Goal: Task Accomplishment & Management: Manage account settings

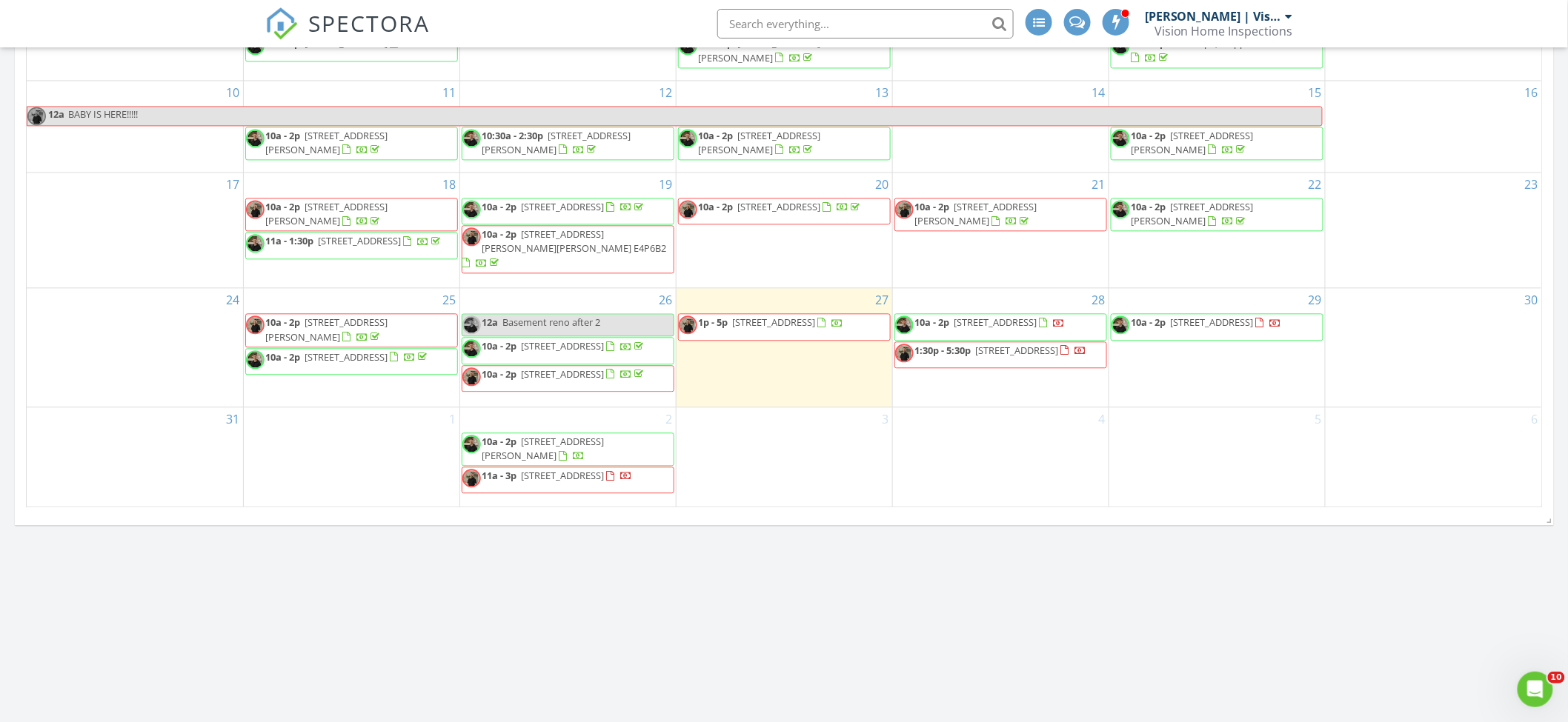
scroll to position [1263, 0]
click at [828, 448] on div "3" at bounding box center [784, 454] width 215 height 99
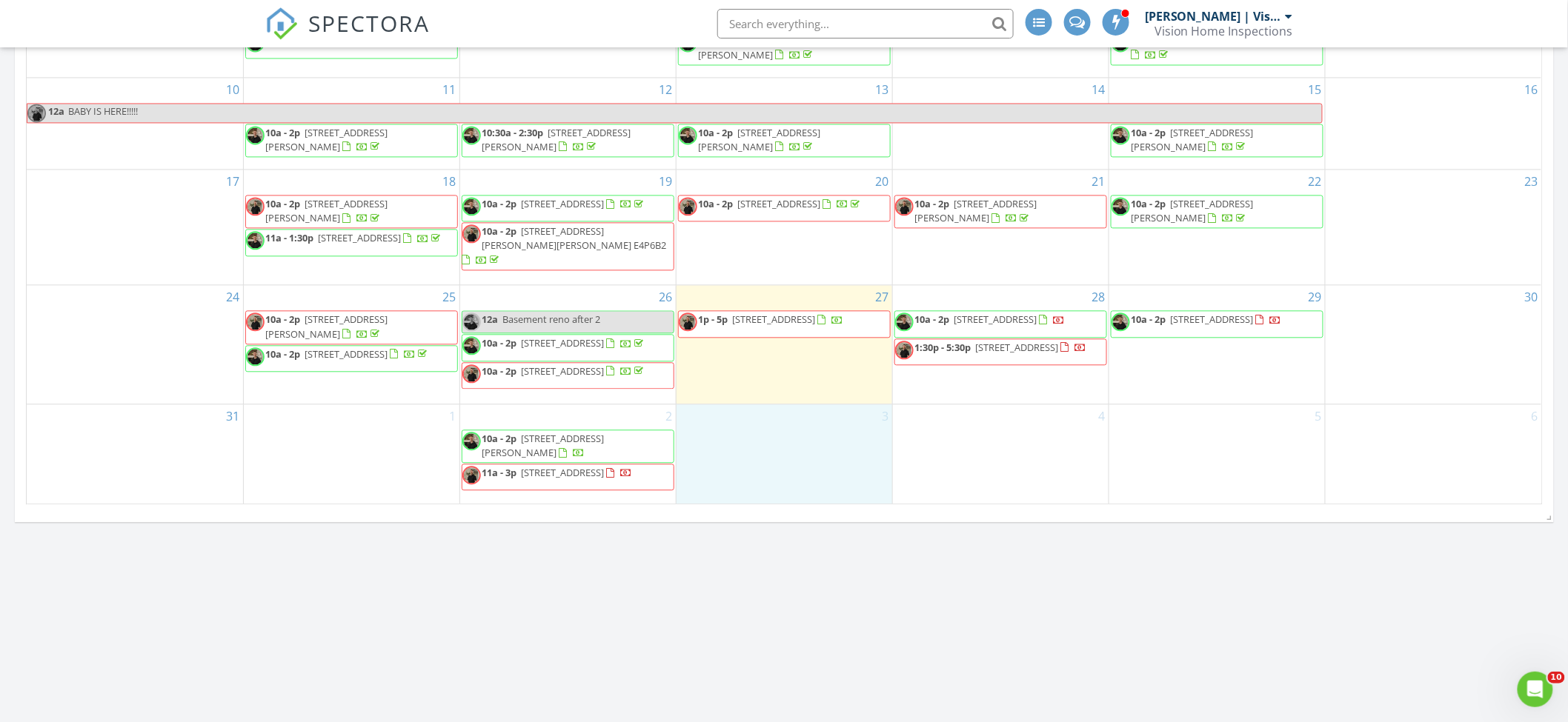
drag, startPoint x: 903, startPoint y: 546, endPoint x: 956, endPoint y: 464, distance: 97.6
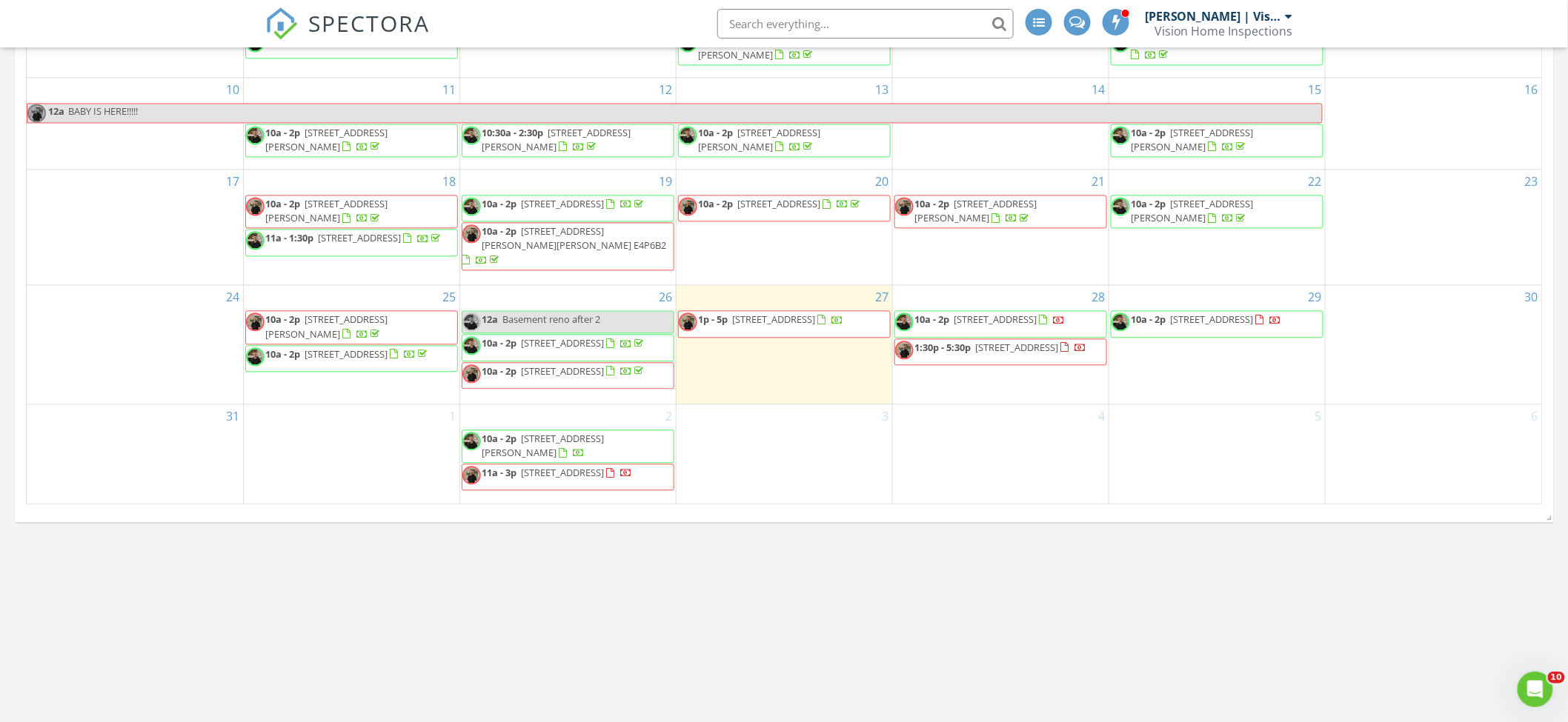
click at [957, 464] on div "4" at bounding box center [1000, 454] width 215 height 99
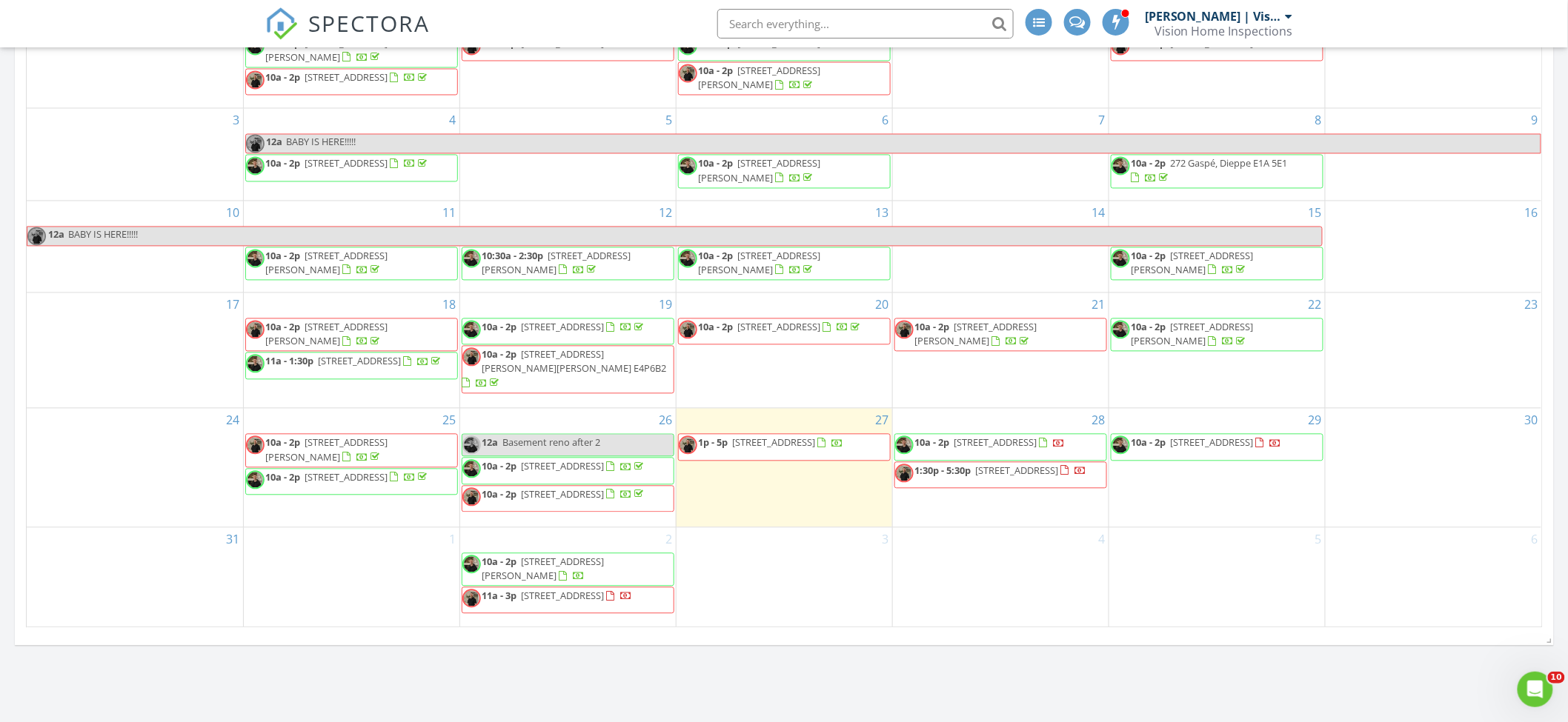
scroll to position [1279, 0]
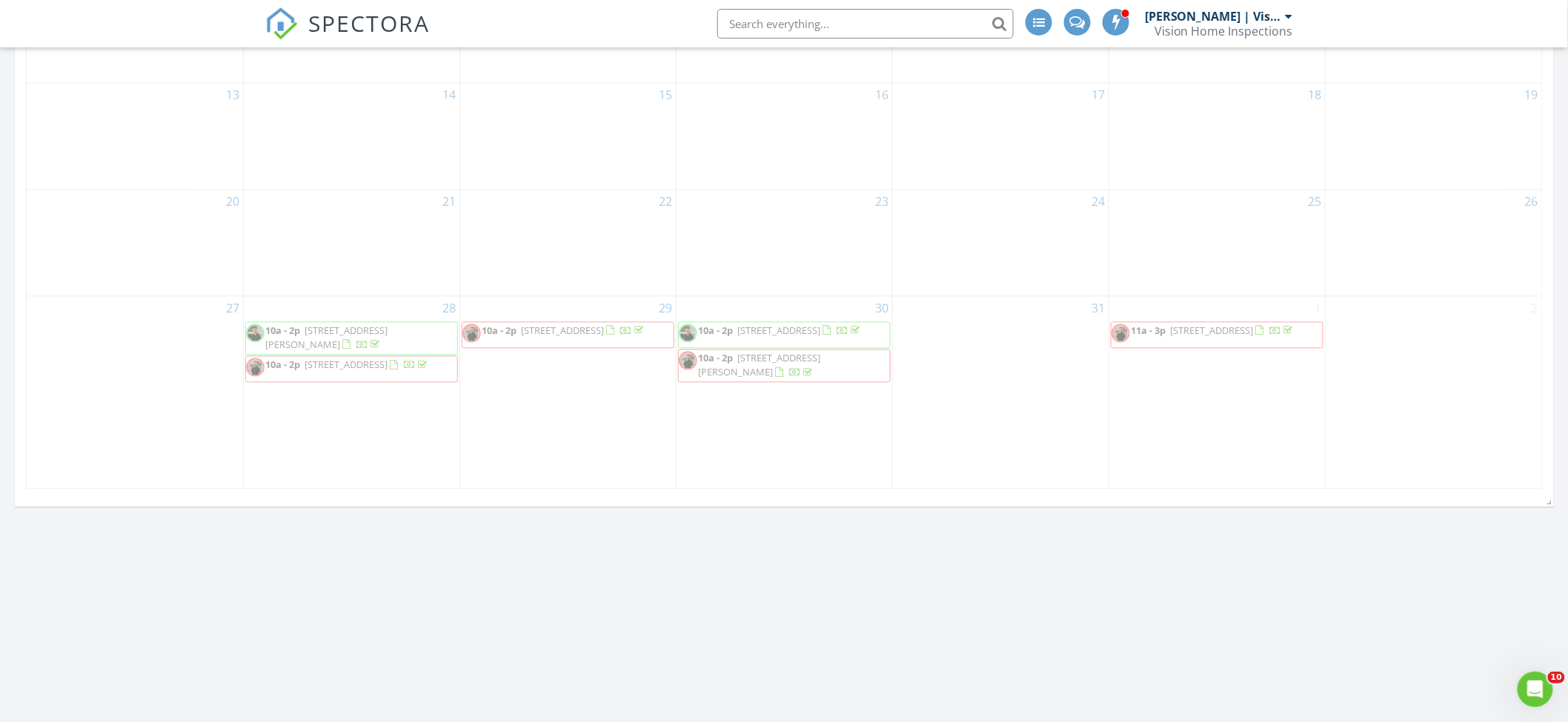
scroll to position [1027, 0]
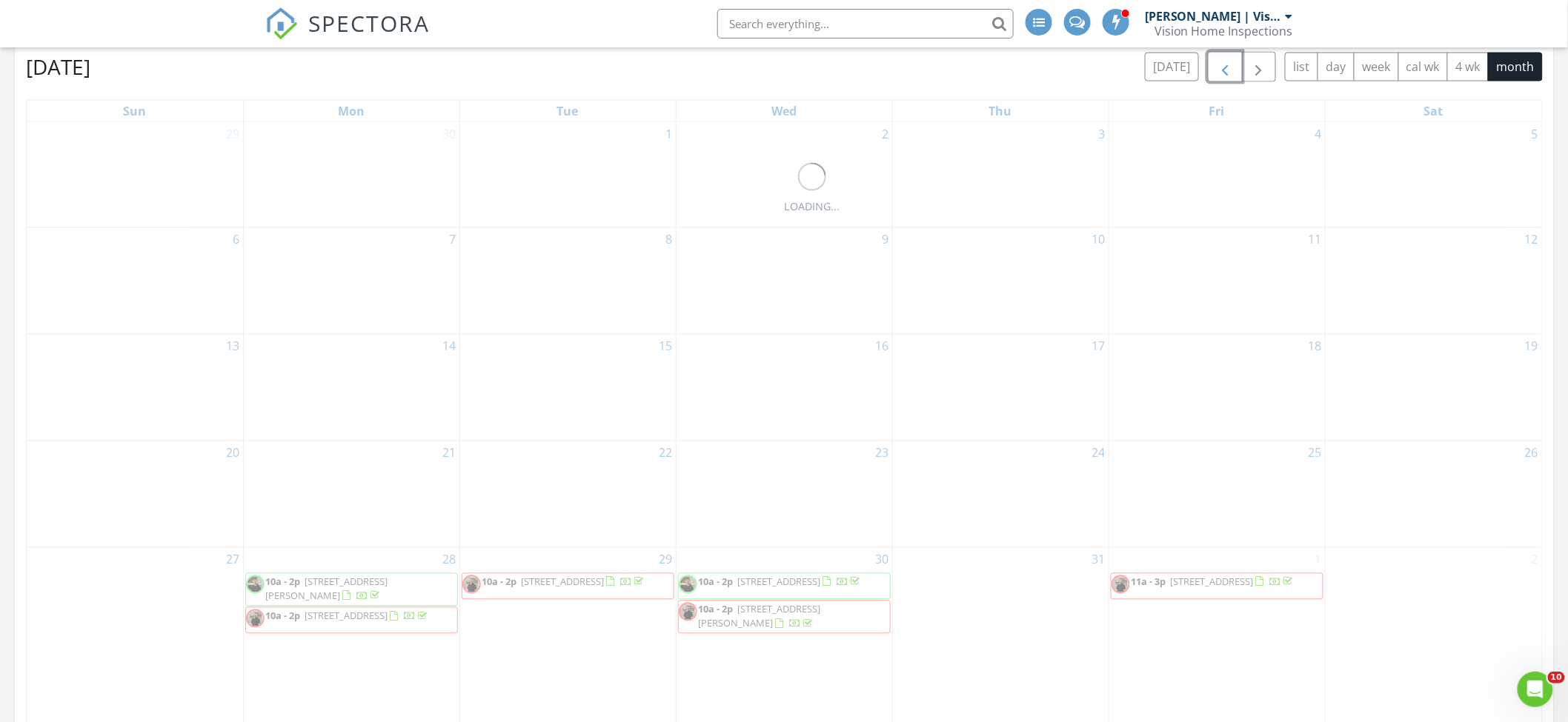
click at [1228, 66] on span "button" at bounding box center [1224, 68] width 17 height 17
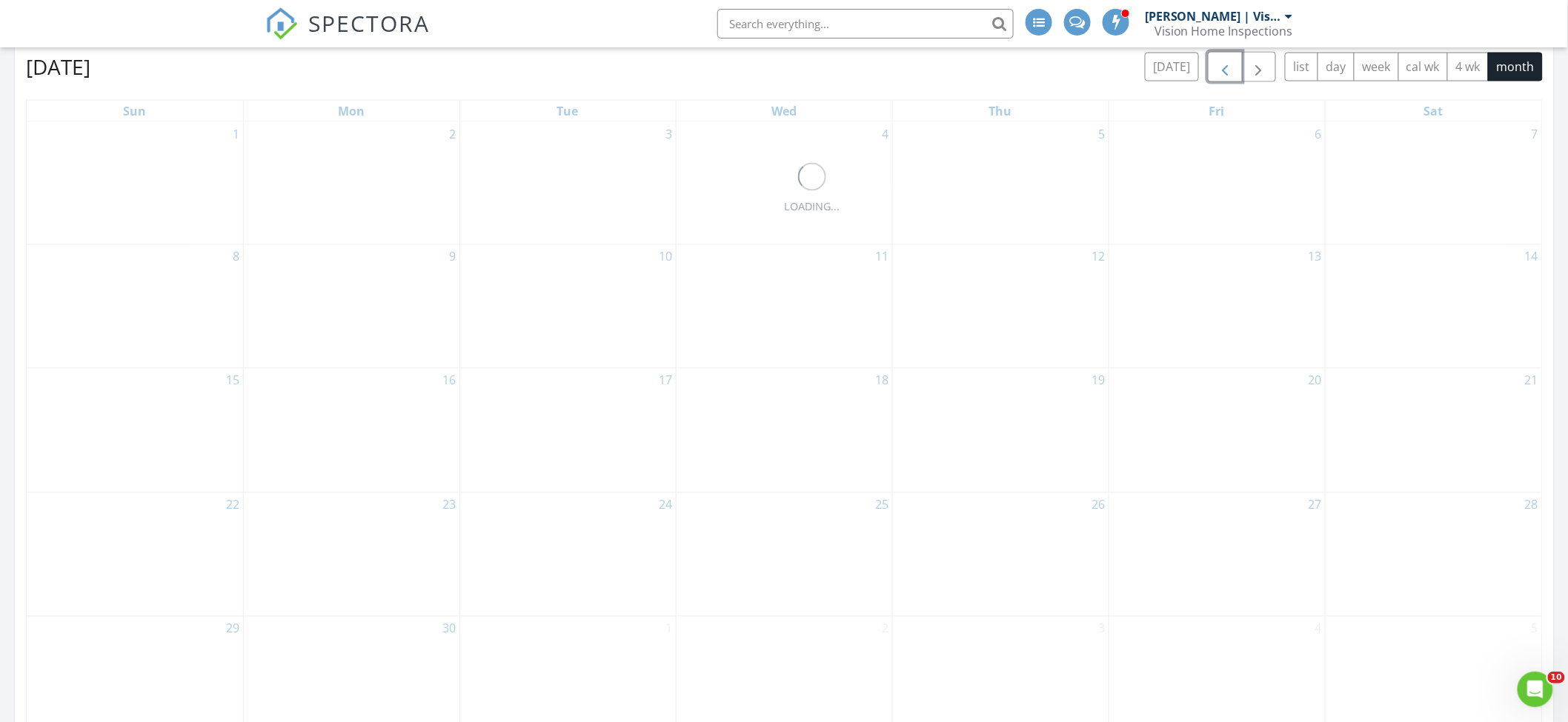
click at [1228, 66] on span "button" at bounding box center [1224, 68] width 17 height 17
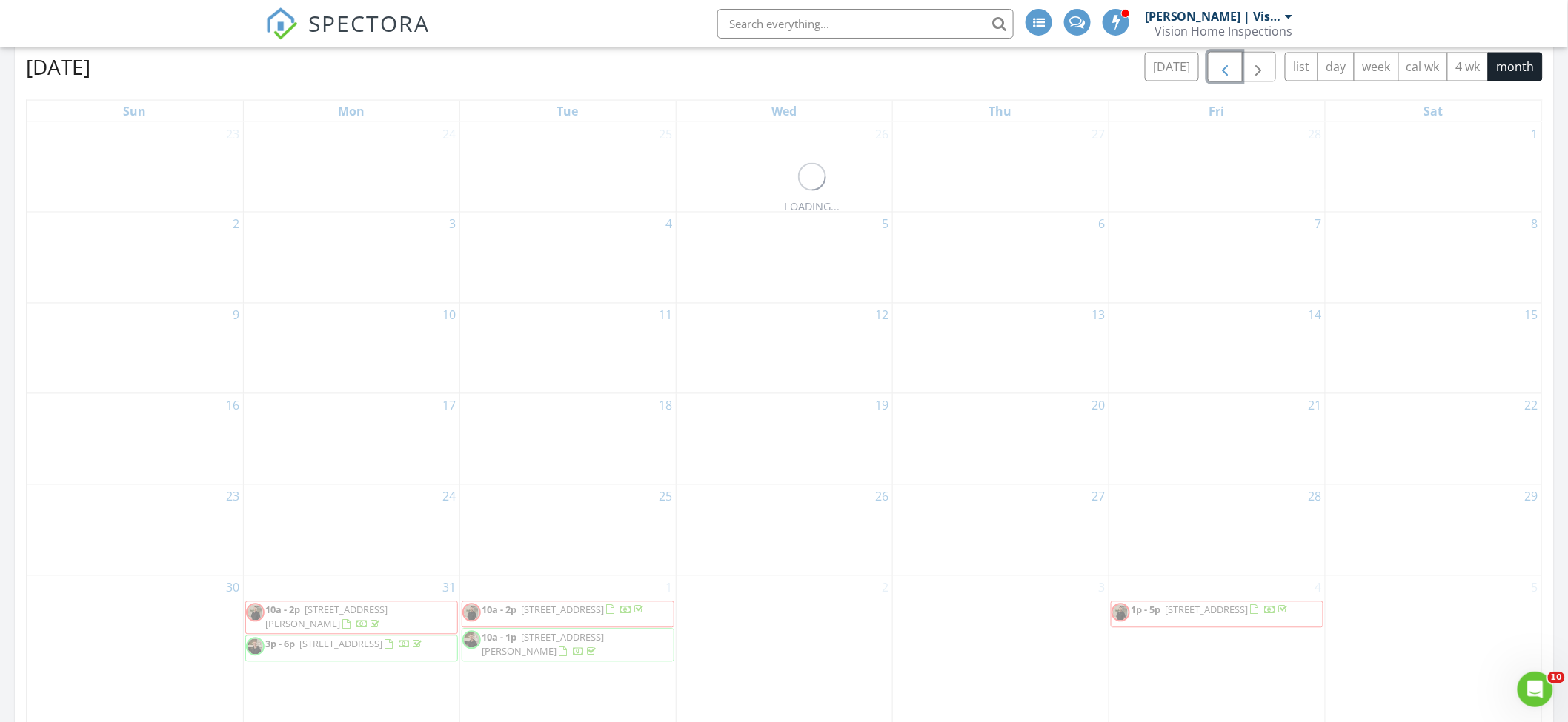
click at [1228, 66] on span "button" at bounding box center [1224, 68] width 17 height 17
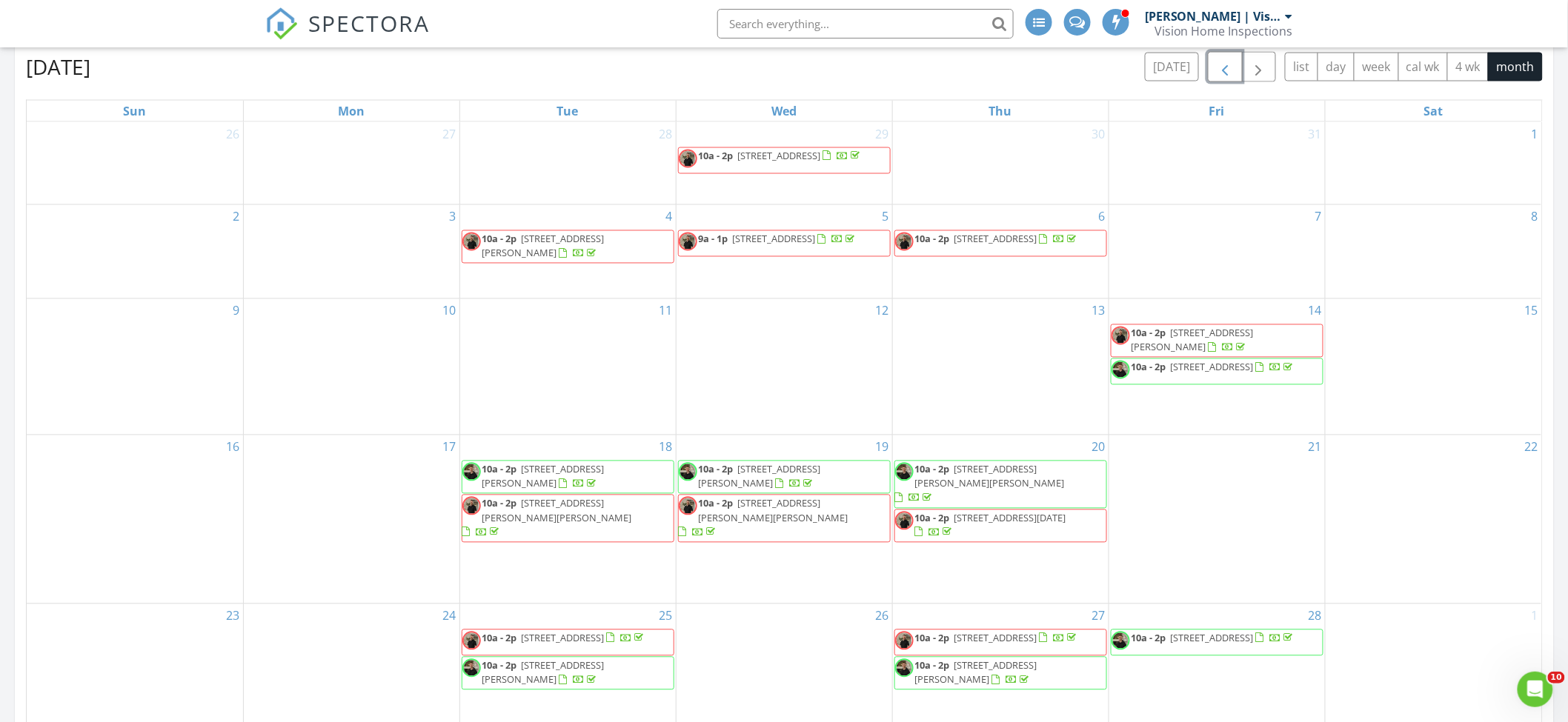
click at [1228, 66] on span "button" at bounding box center [1224, 68] width 17 height 17
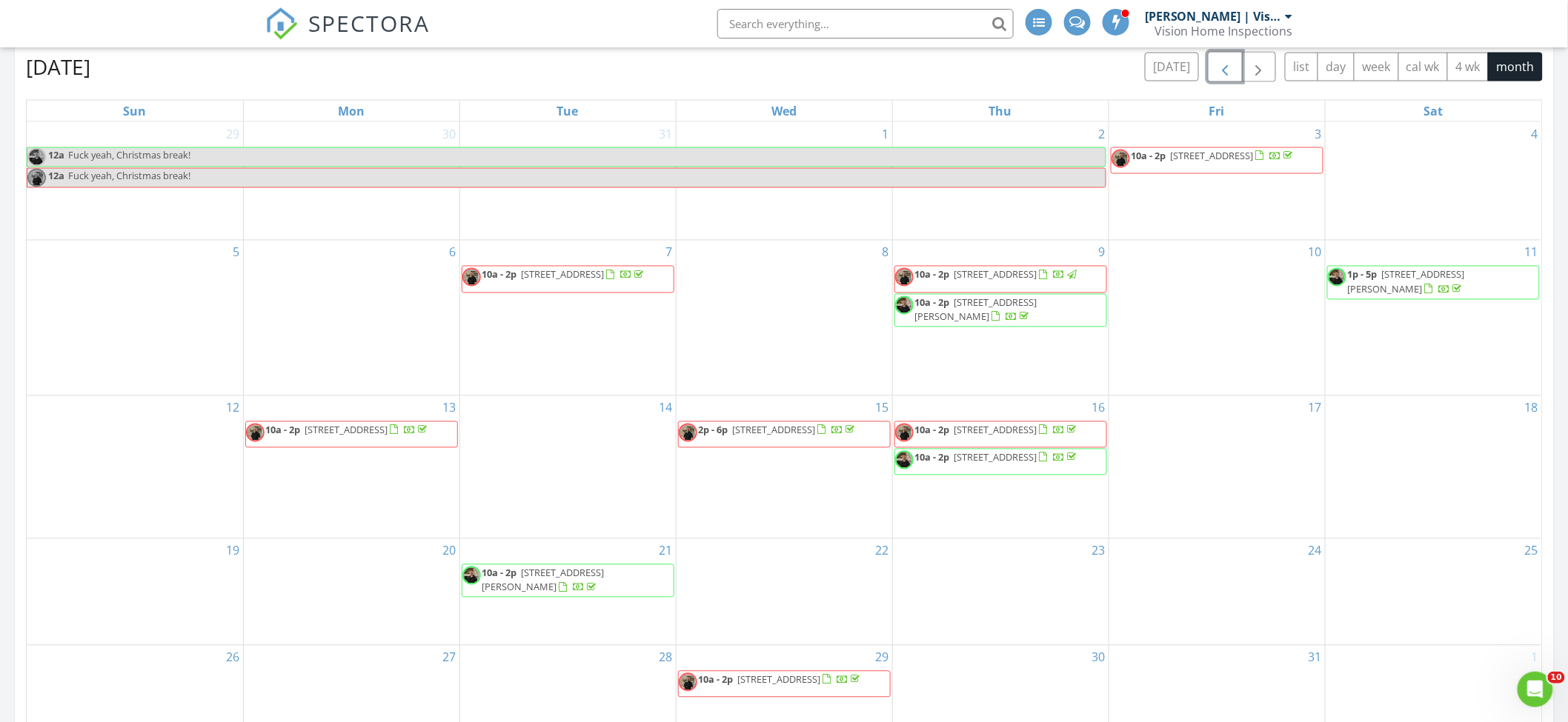
click at [1228, 66] on span "button" at bounding box center [1224, 68] width 17 height 17
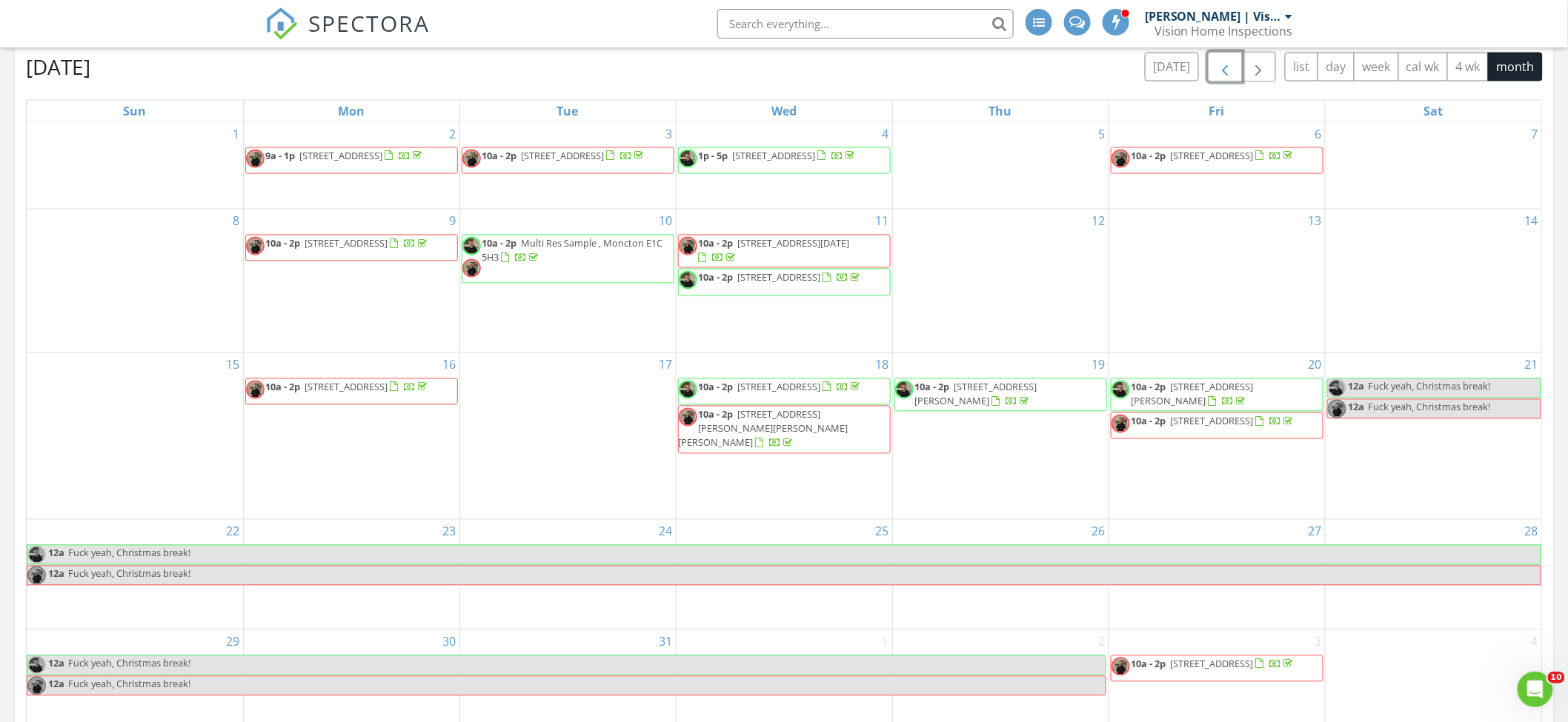
click at [1228, 66] on span "button" at bounding box center [1224, 68] width 17 height 17
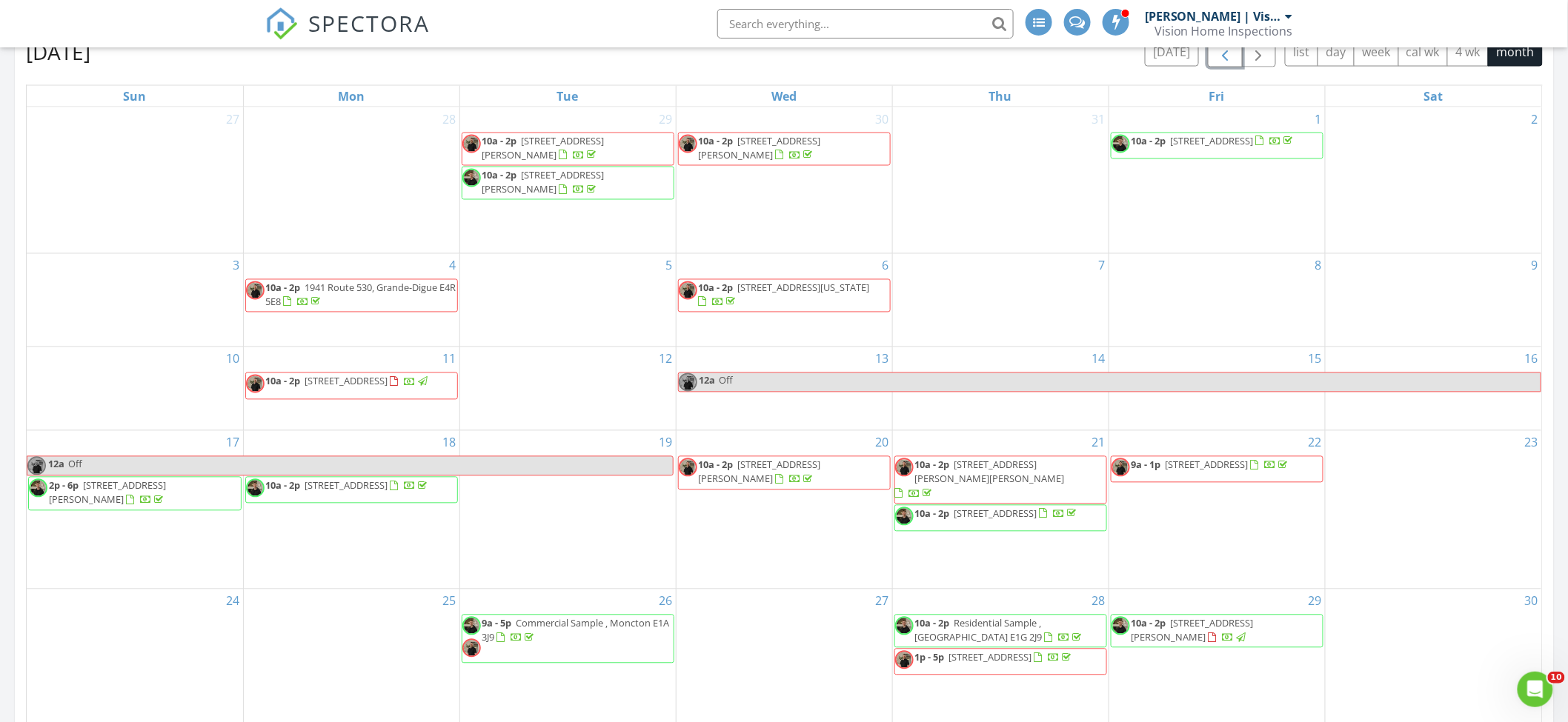
scroll to position [1062, 0]
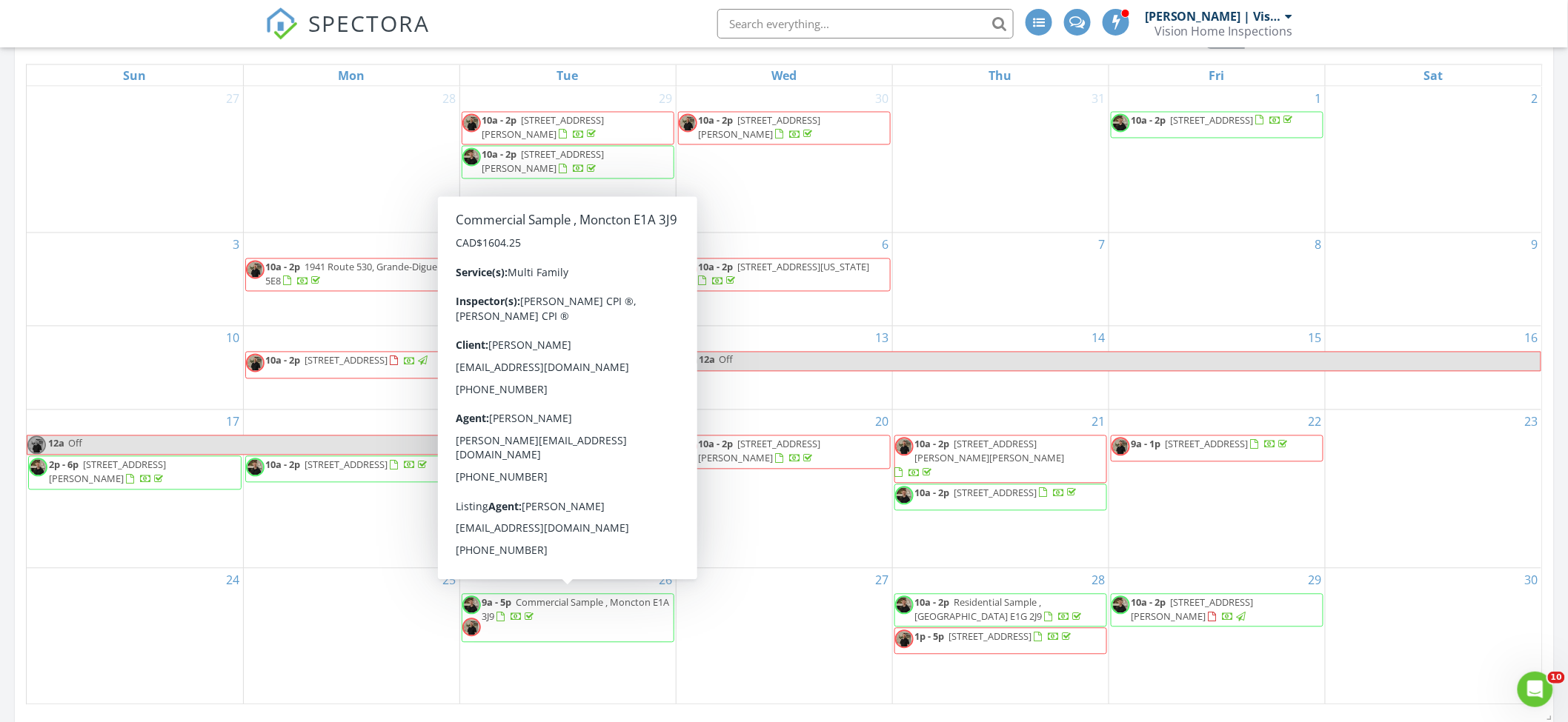
click at [587, 622] on span "9a - 5p Commercial Sample , Moncton E1A 3J9" at bounding box center [568, 619] width 211 height 44
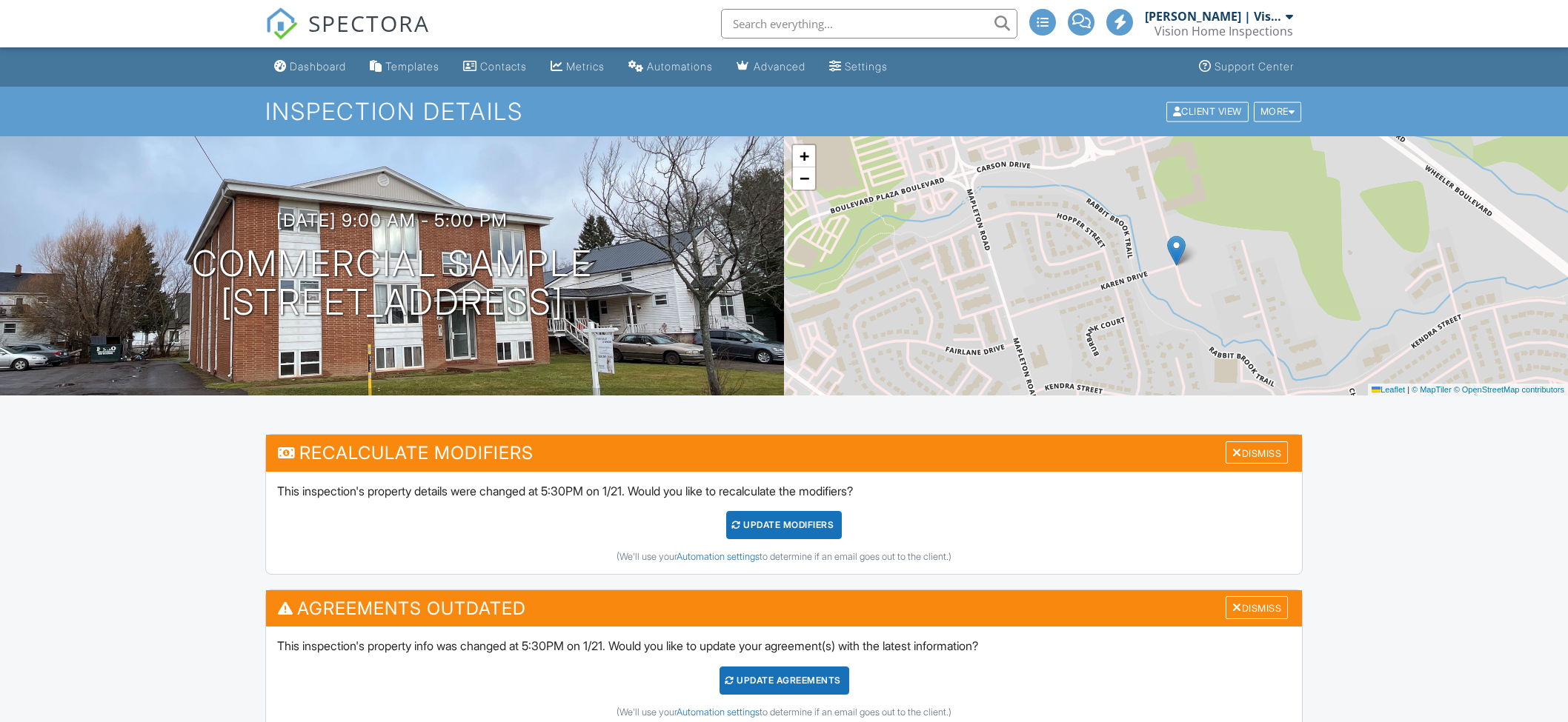
scroll to position [1157, 0]
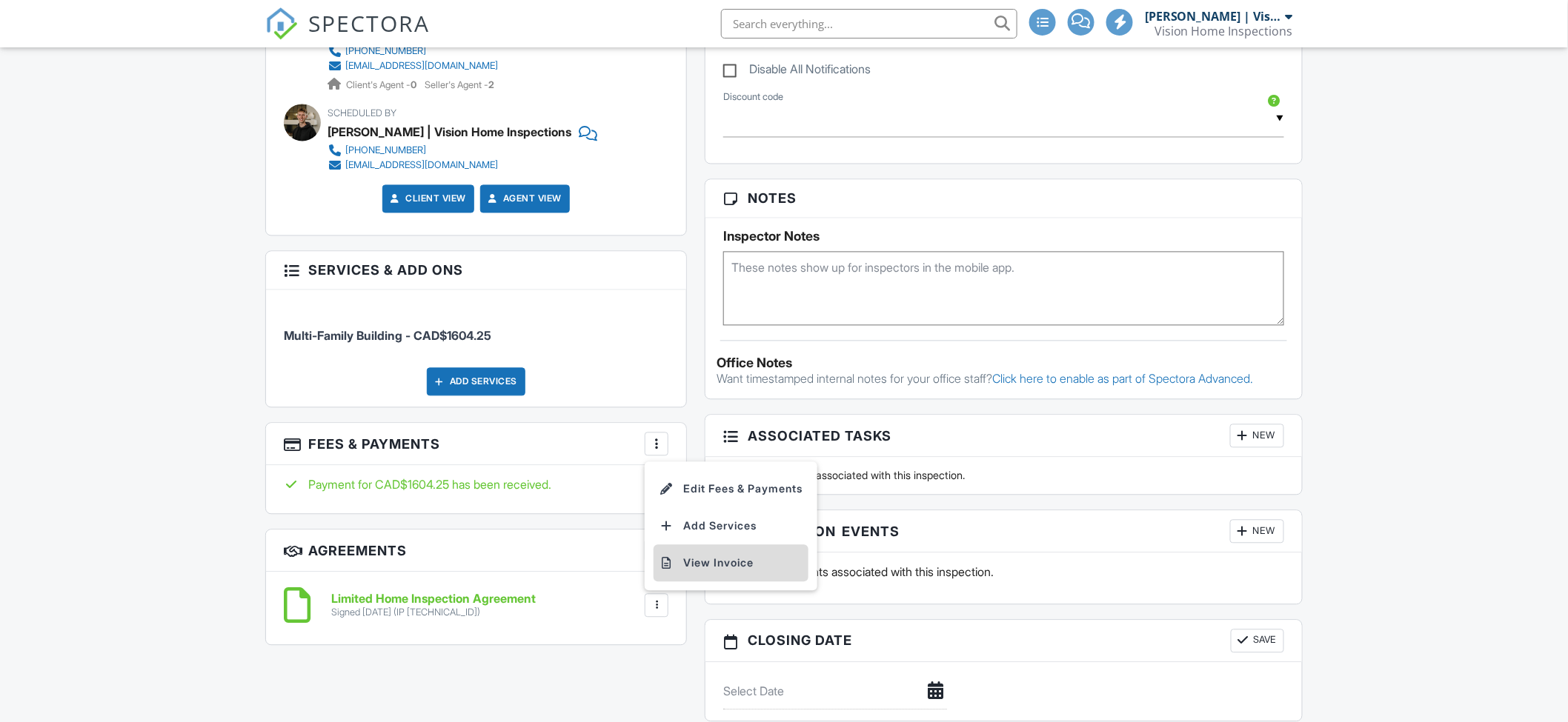
click at [682, 568] on li "View Invoice" at bounding box center [731, 564] width 154 height 37
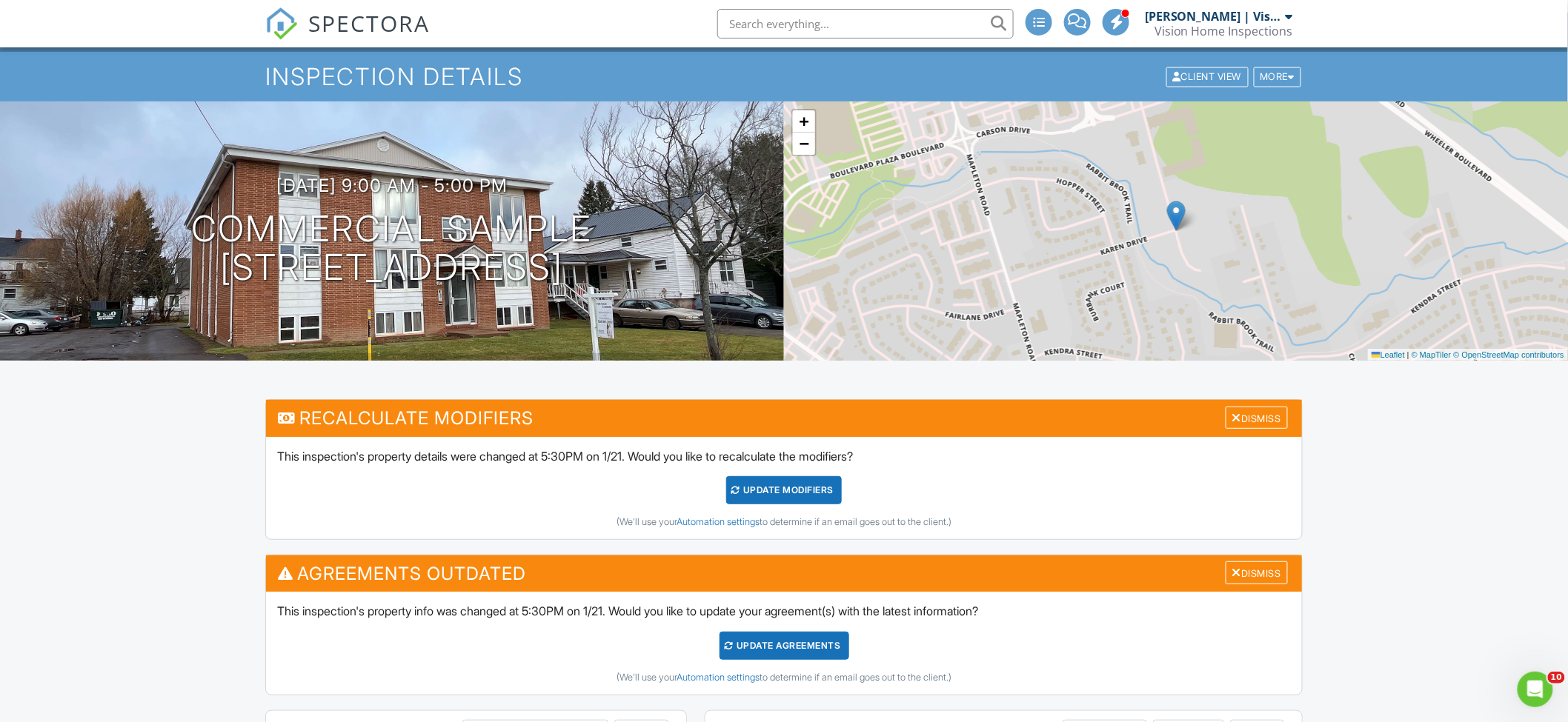
scroll to position [0, 0]
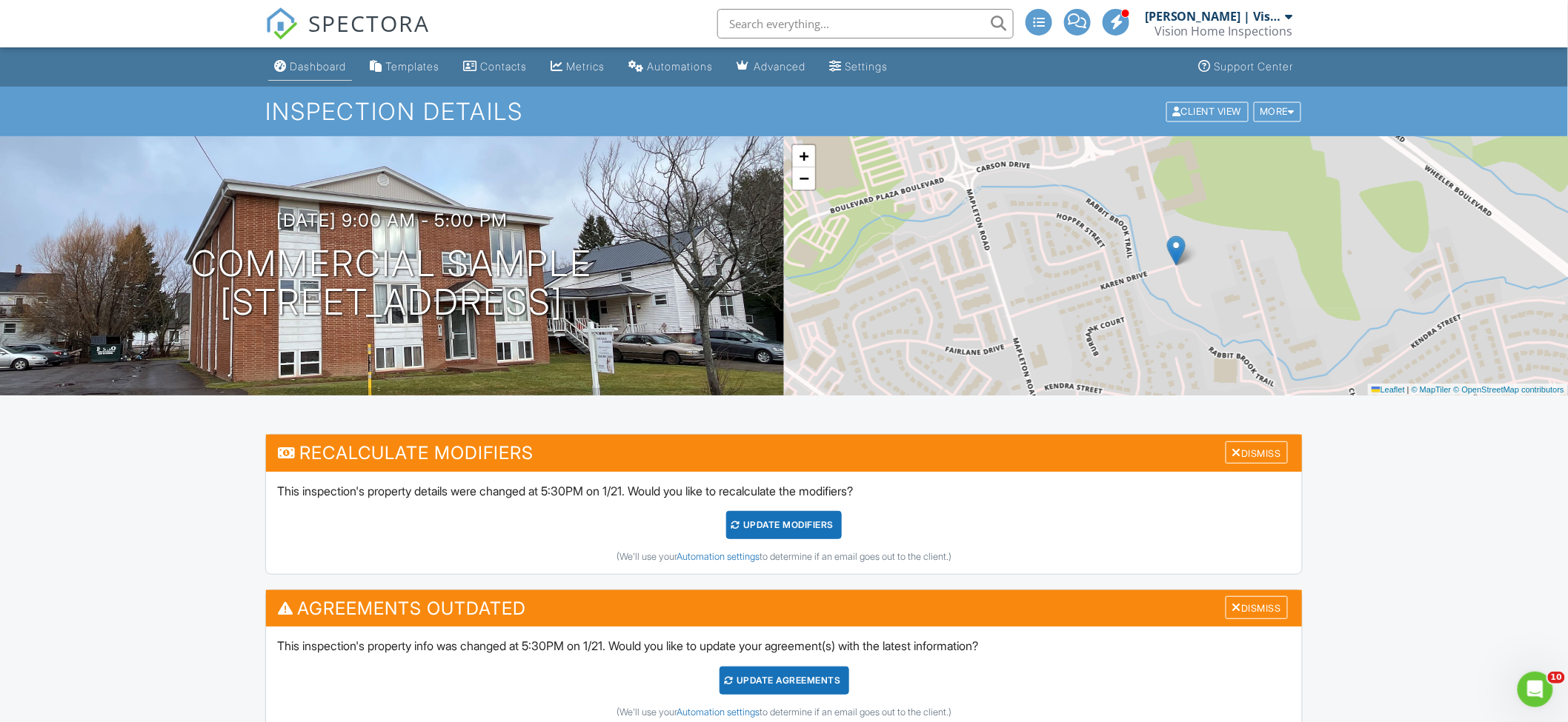
click at [346, 72] on div "Dashboard" at bounding box center [318, 66] width 56 height 13
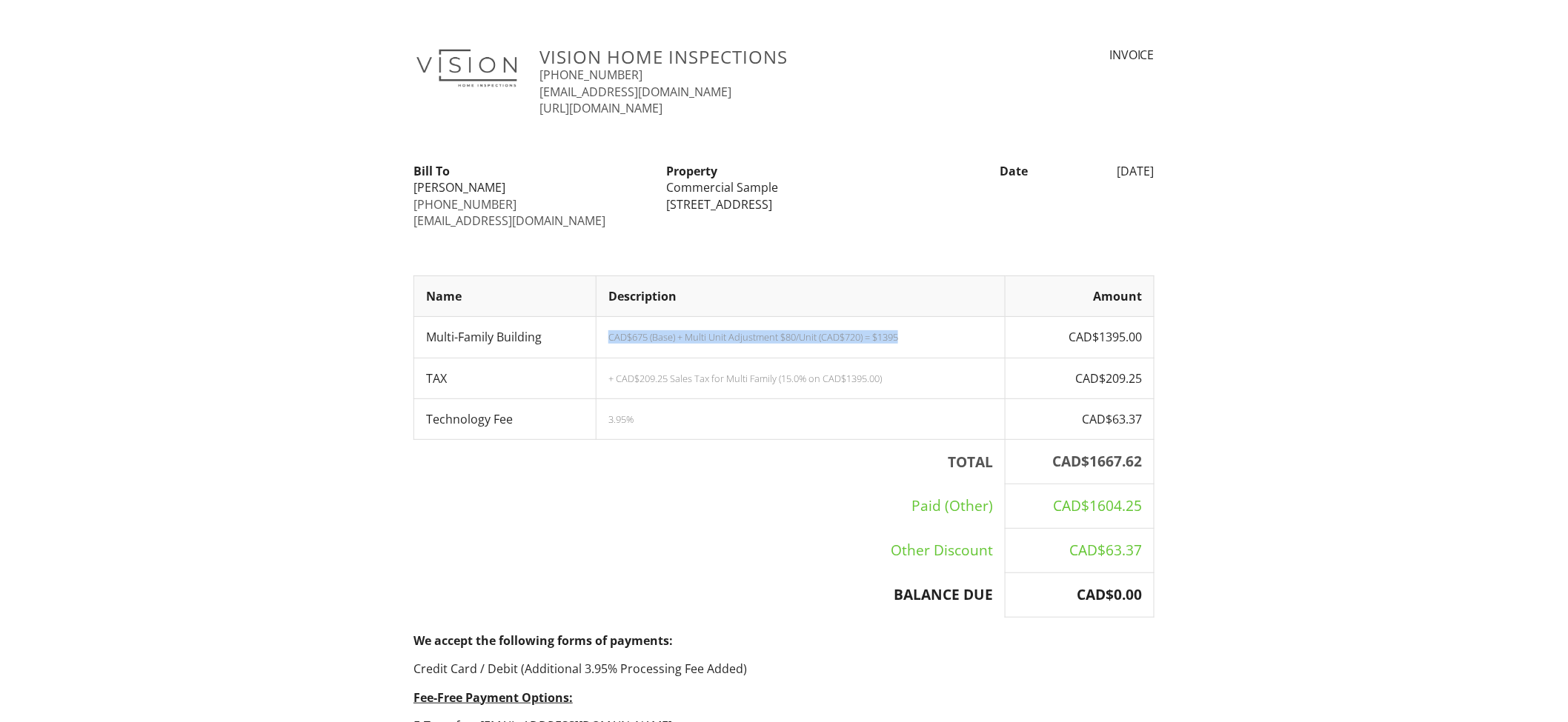
drag, startPoint x: 909, startPoint y: 346, endPoint x: 596, endPoint y: 339, distance: 313.1
click at [597, 339] on td "CAD$675 (Base) + Multi Unit Adjustment $80/Unit (CAD$720) = $1395" at bounding box center [801, 337] width 409 height 41
click at [482, 564] on td "Other Discount" at bounding box center [710, 551] width 591 height 44
